Goal: Information Seeking & Learning: Learn about a topic

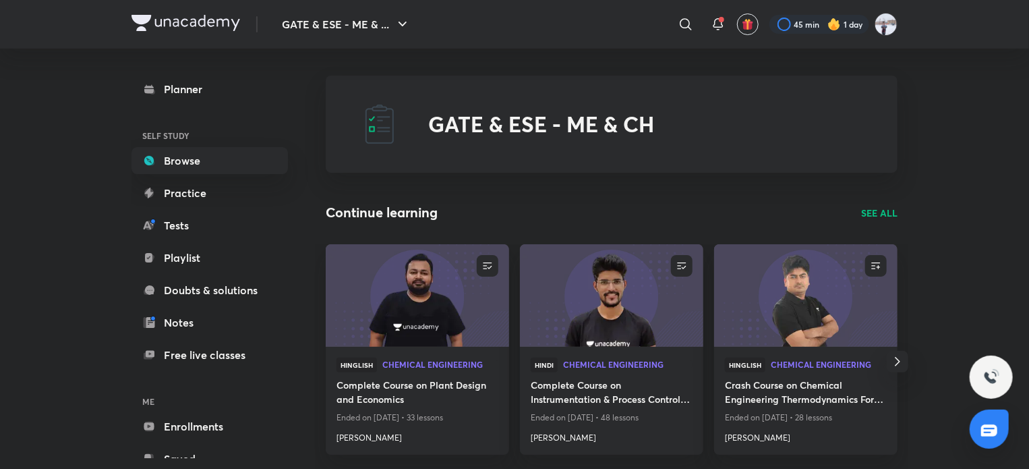
click at [869, 212] on p "SEE ALL" at bounding box center [879, 213] width 36 height 14
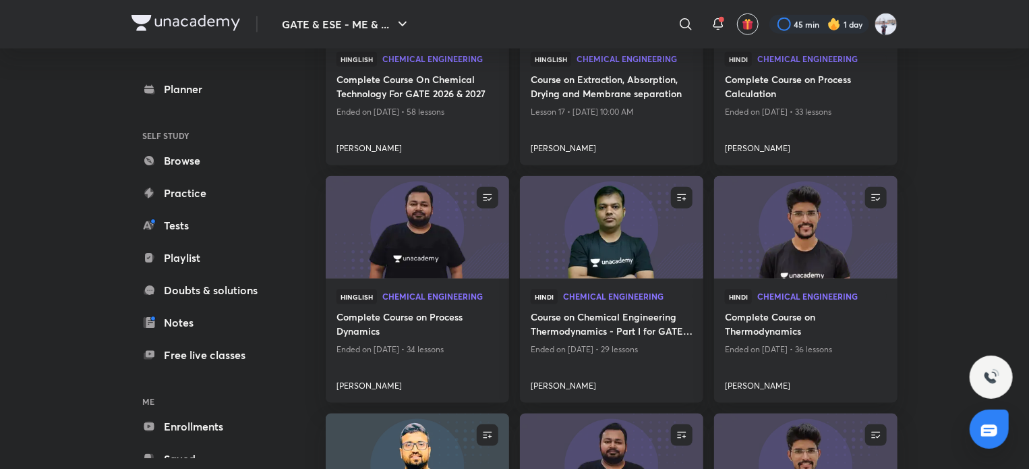
scroll to position [742, 0]
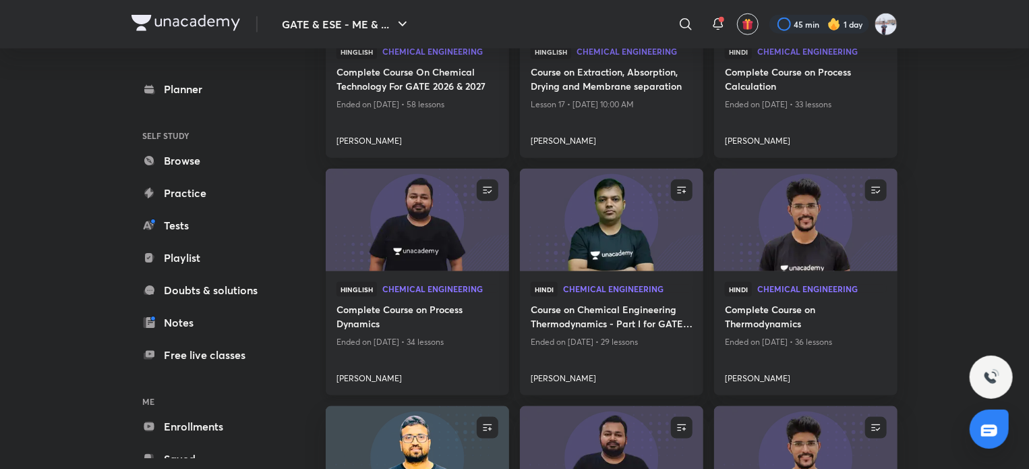
click at [395, 234] on img at bounding box center [417, 220] width 187 height 105
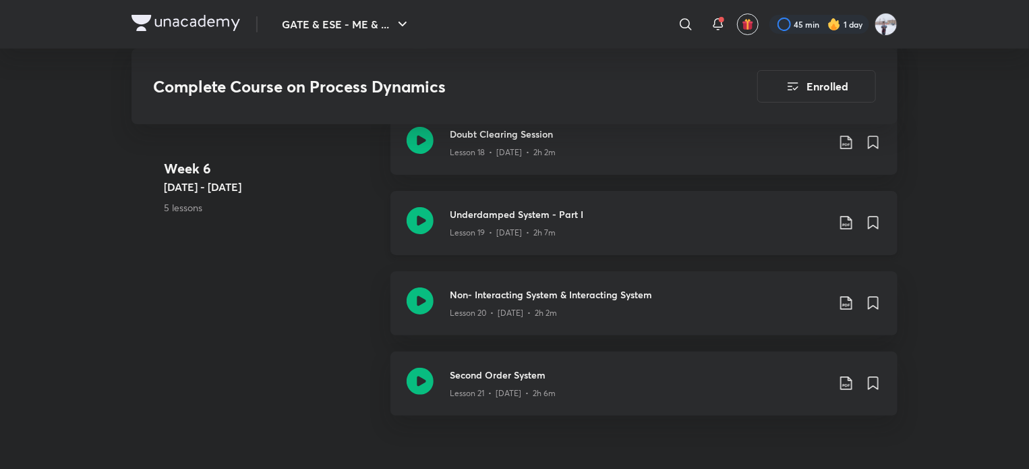
scroll to position [2563, 0]
click at [567, 312] on div "Lesson 20 • Sept 4 • 2h 2m" at bounding box center [639, 310] width 378 height 18
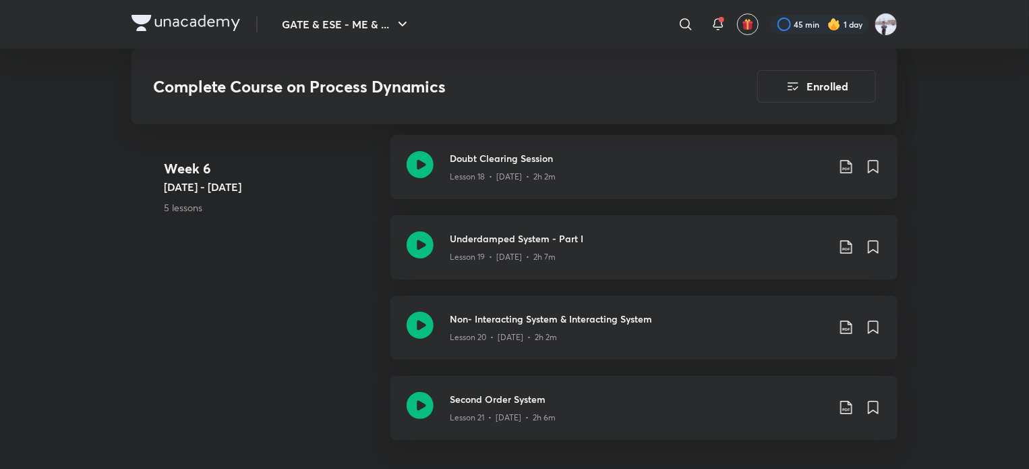
scroll to position [2496, 0]
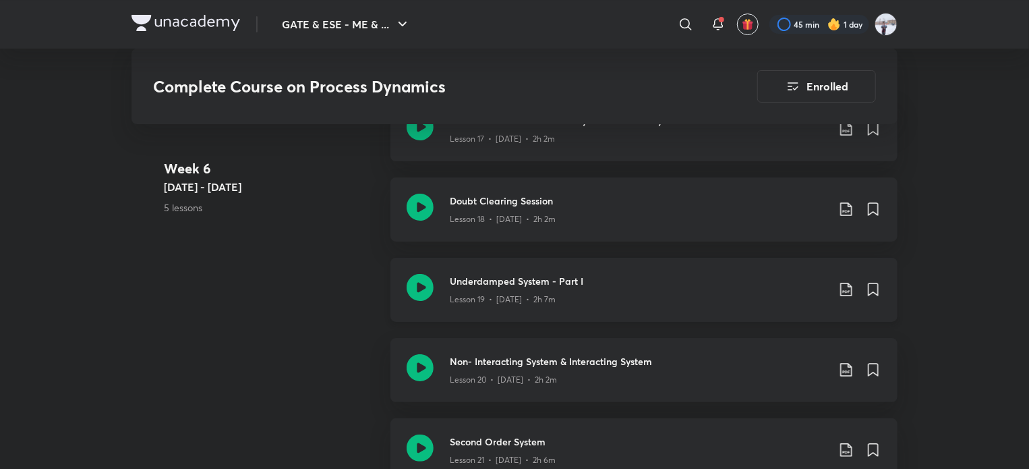
click at [532, 291] on div "Lesson 19 • Sept 3 • 2h 7m" at bounding box center [639, 297] width 378 height 18
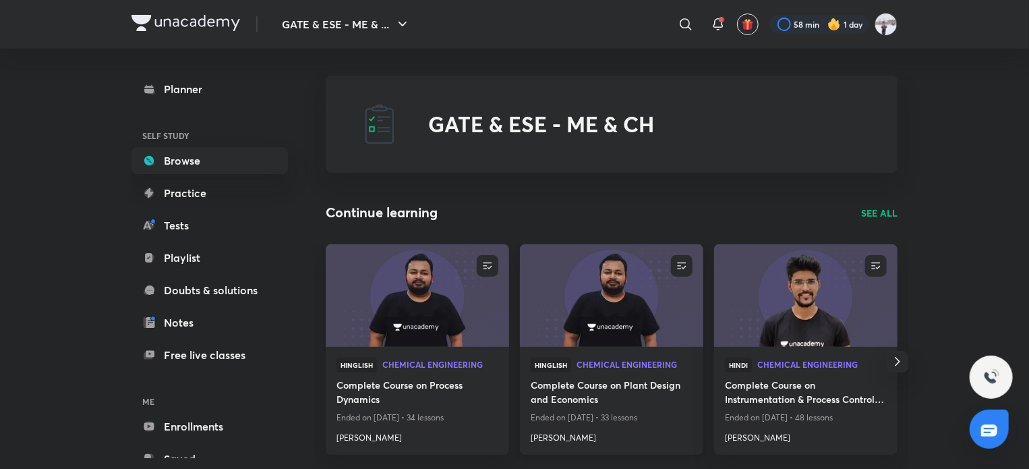
click at [571, 328] on img at bounding box center [611, 295] width 187 height 105
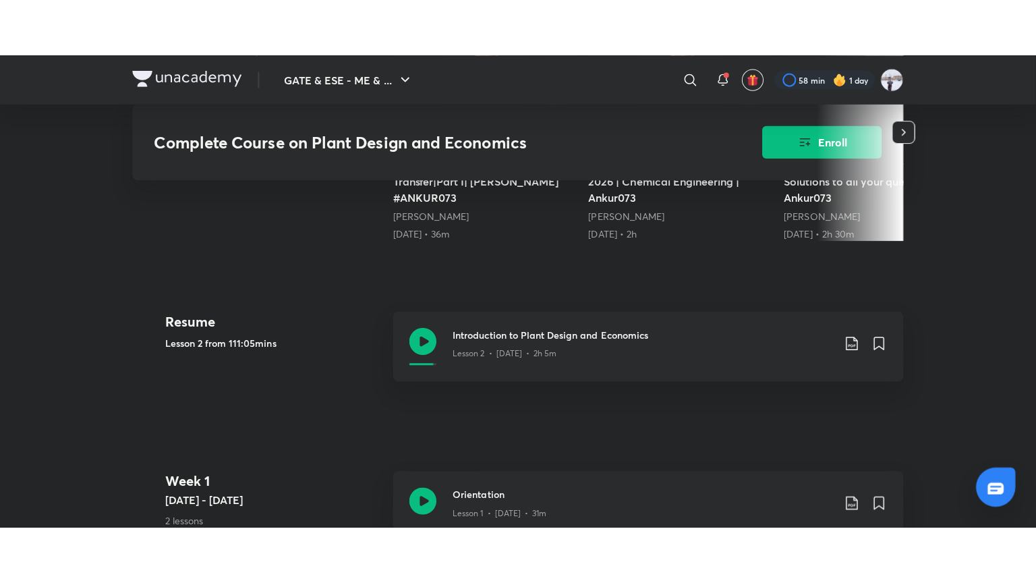
scroll to position [540, 0]
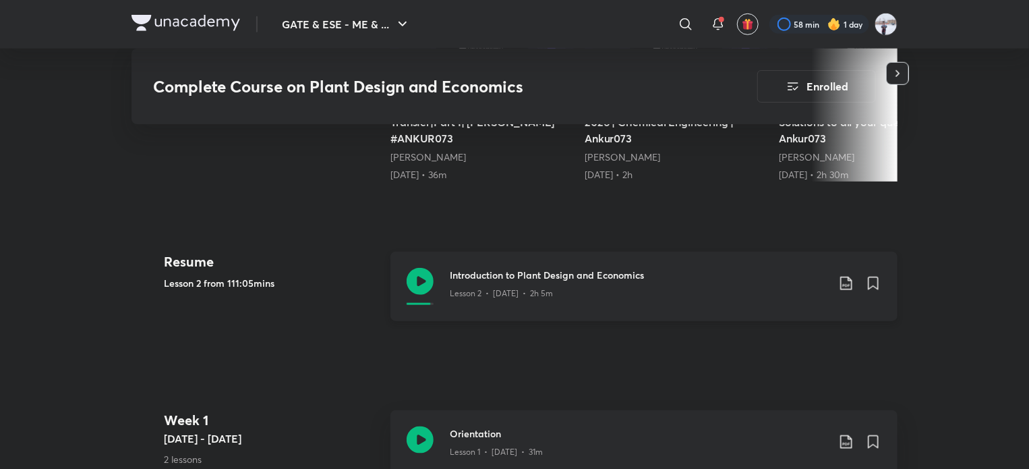
click at [520, 291] on p "Lesson 2 • [DATE] • 2h 5m" at bounding box center [501, 293] width 103 height 12
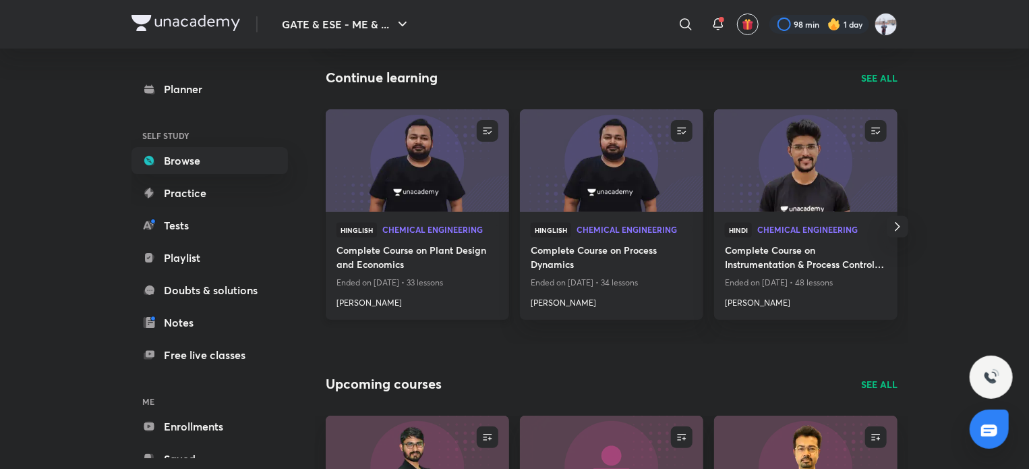
click at [364, 300] on h4 "[PERSON_NAME]" at bounding box center [418, 300] width 162 height 18
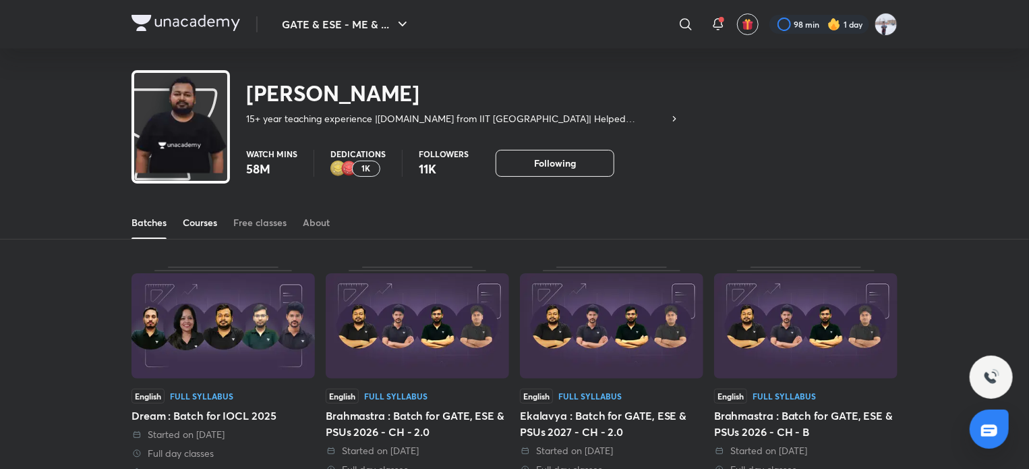
click at [200, 226] on div "Courses" at bounding box center [200, 222] width 34 height 13
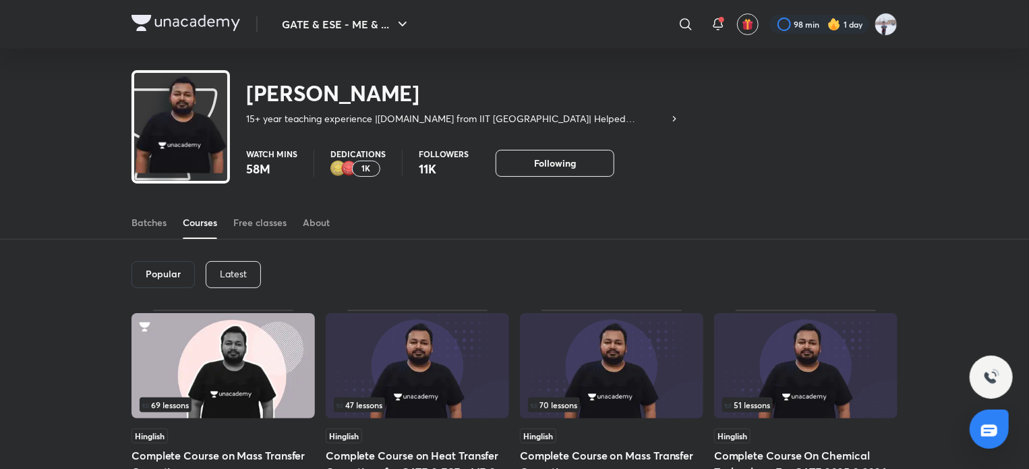
click at [229, 270] on p "Latest" at bounding box center [233, 273] width 27 height 11
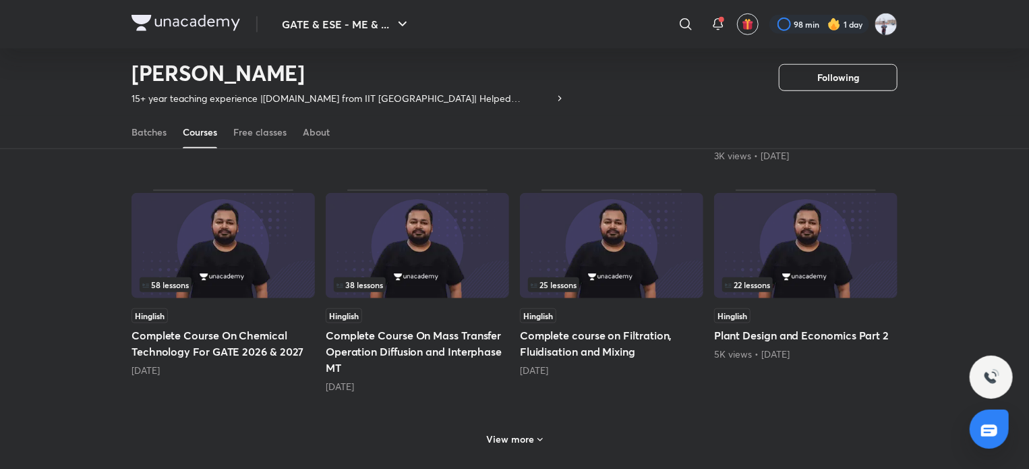
scroll to position [531, 0]
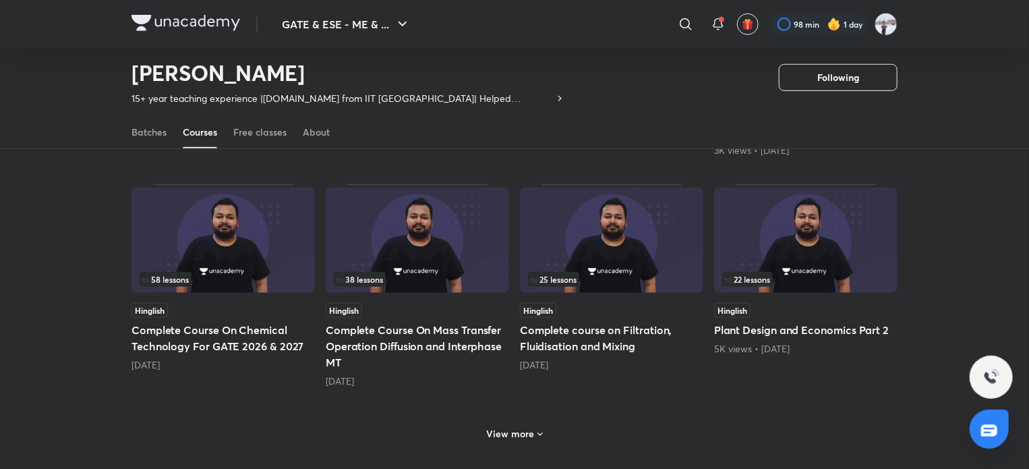
click at [492, 436] on h6 "View more" at bounding box center [511, 433] width 48 height 13
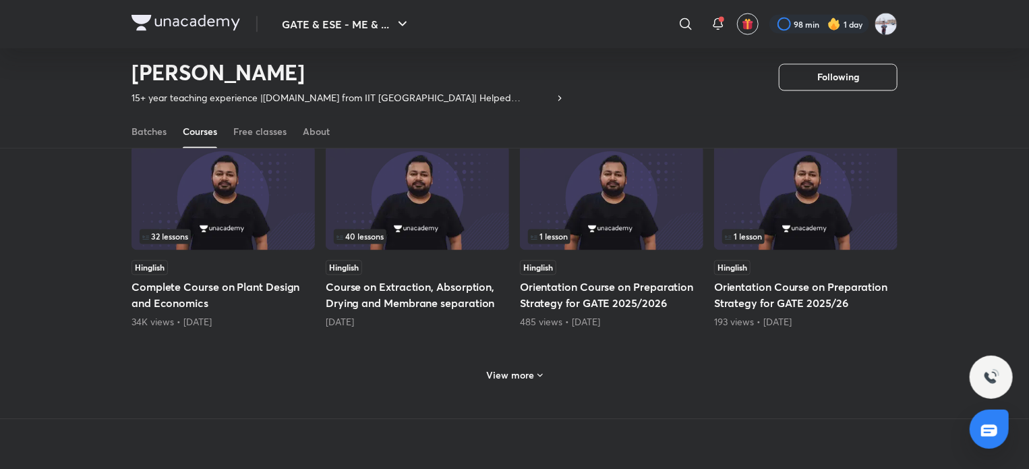
scroll to position [1273, 0]
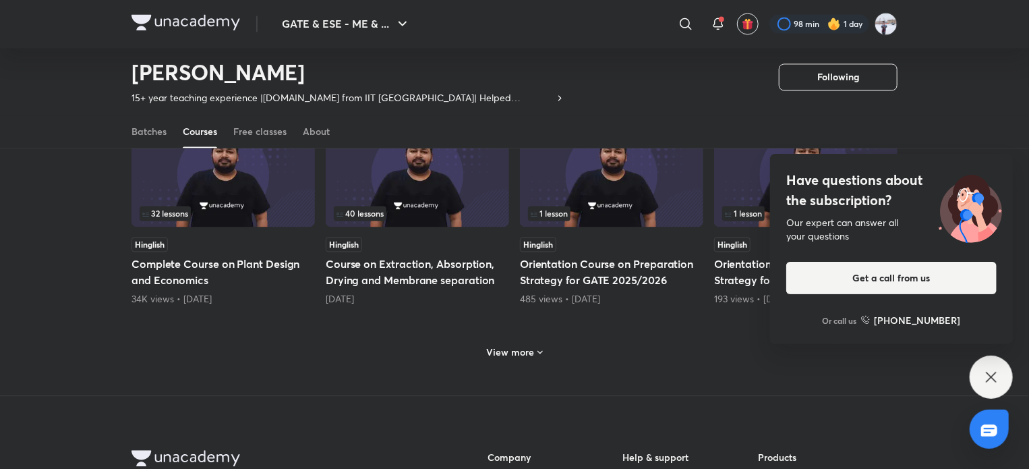
click at [510, 347] on h6 "View more" at bounding box center [511, 352] width 48 height 13
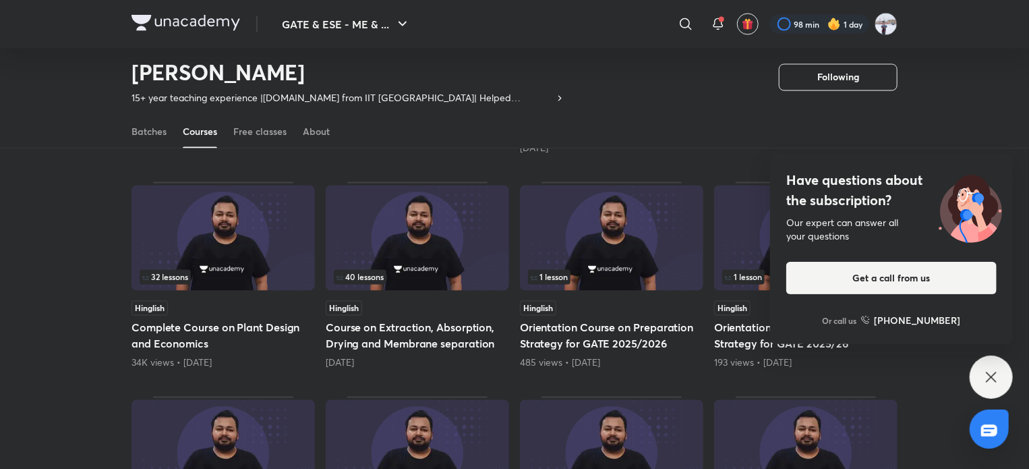
scroll to position [1205, 0]
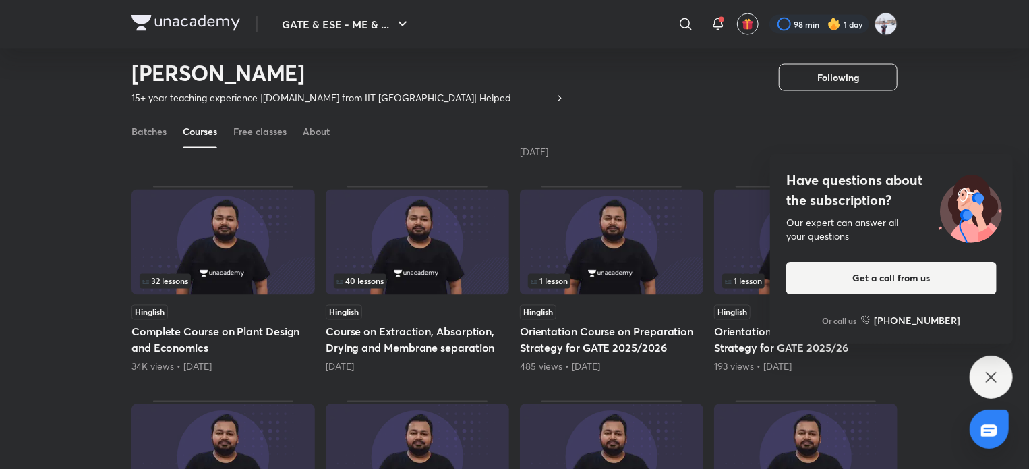
click at [991, 380] on icon at bounding box center [991, 377] width 16 height 16
